Goal: Check status: Check status

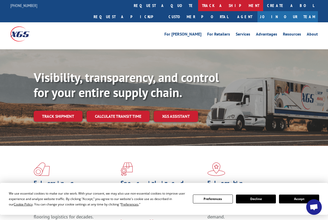
click at [198, 3] on link "track a shipment" at bounding box center [230, 5] width 65 height 11
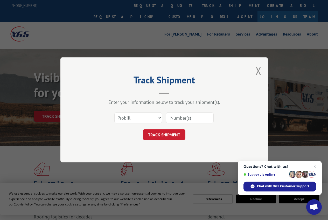
click at [184, 117] on input at bounding box center [190, 118] width 48 height 11
type input "13531646"
click button "TRACK SHIPMENT" at bounding box center [164, 135] width 43 height 11
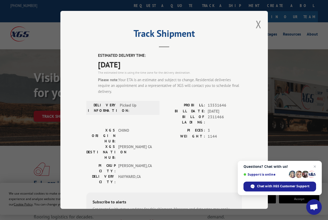
click at [316, 166] on span "Close chat" at bounding box center [315, 167] width 6 height 6
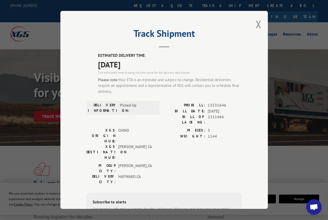
click at [217, 106] on span "13531646" at bounding box center [225, 106] width 34 height 6
click at [217, 105] on span "13531646" at bounding box center [225, 106] width 34 height 6
copy span "13531646"
click at [256, 24] on button "Close modal" at bounding box center [259, 24] width 6 height 14
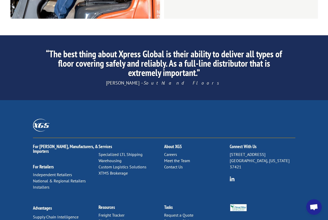
scroll to position [805, 0]
